Goal: Transaction & Acquisition: Purchase product/service

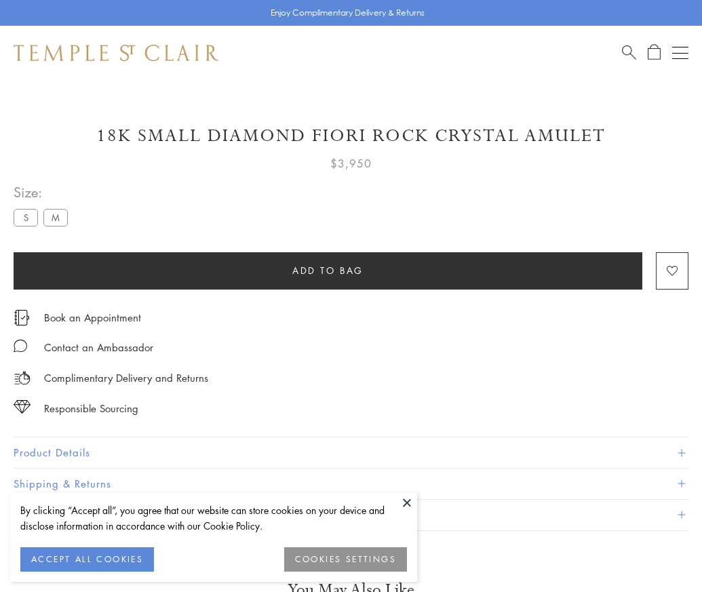
click at [328, 270] on span "Add to bag" at bounding box center [327, 270] width 71 height 15
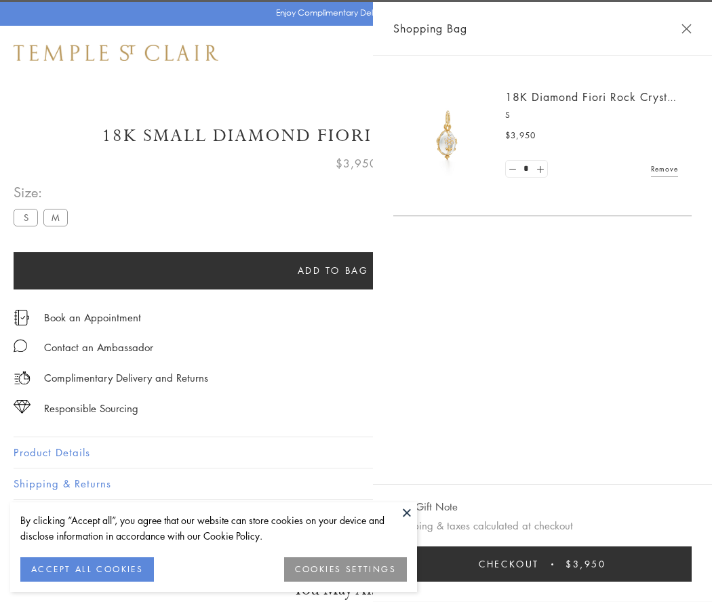
click at [692, 564] on button "Checkout $3,950" at bounding box center [542, 564] width 298 height 35
